Goal: Transaction & Acquisition: Download file/media

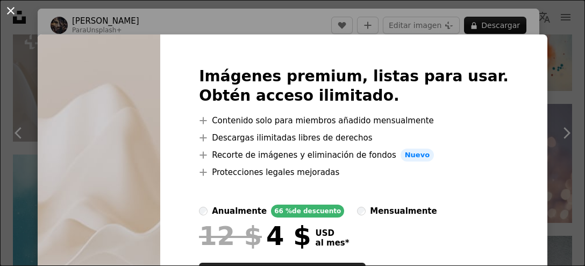
click at [13, 13] on button "An X shape" at bounding box center [10, 10] width 13 height 13
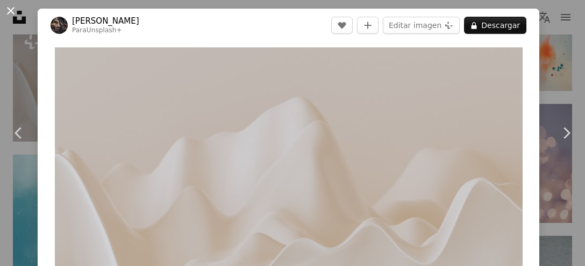
click at [8, 6] on button "An X shape" at bounding box center [10, 10] width 13 height 13
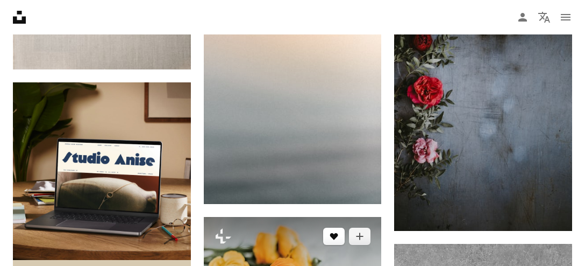
scroll to position [1814, 0]
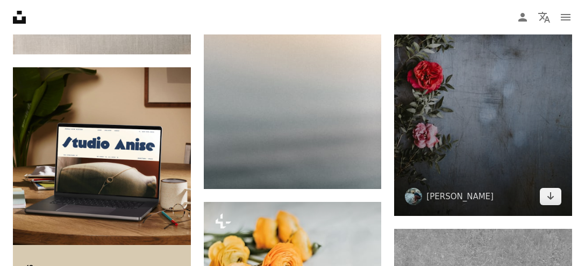
click at [472, 131] on img at bounding box center [483, 81] width 178 height 267
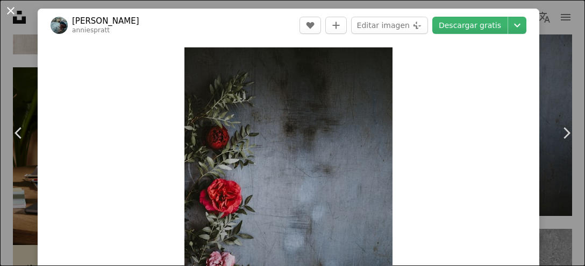
click at [13, 10] on button "An X shape" at bounding box center [10, 10] width 13 height 13
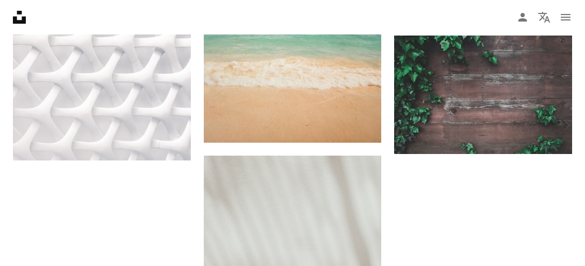
scroll to position [2836, 0]
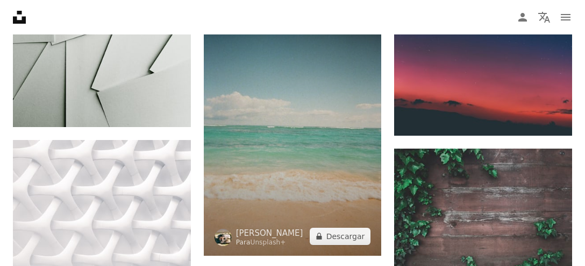
click at [253, 174] on img at bounding box center [293, 121] width 178 height 268
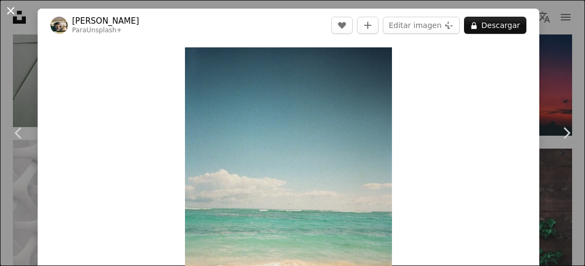
click at [12, 10] on button "An X shape" at bounding box center [10, 10] width 13 height 13
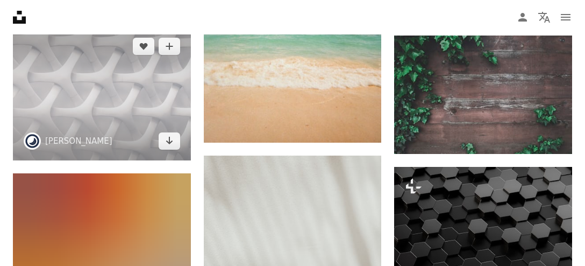
scroll to position [3062, 0]
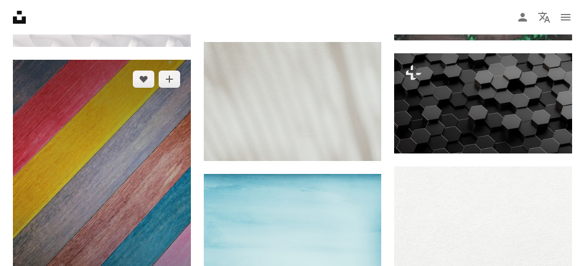
click at [118, 148] on img at bounding box center [102, 178] width 178 height 237
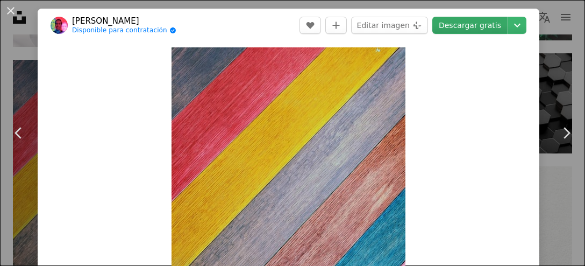
click at [485, 25] on link "Descargar gratis" at bounding box center [470, 25] width 75 height 17
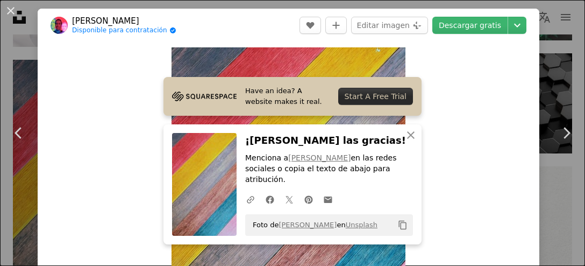
click at [528, 223] on div "Zoom in" at bounding box center [289, 203] width 502 height 323
